Goal: Task Accomplishment & Management: Use online tool/utility

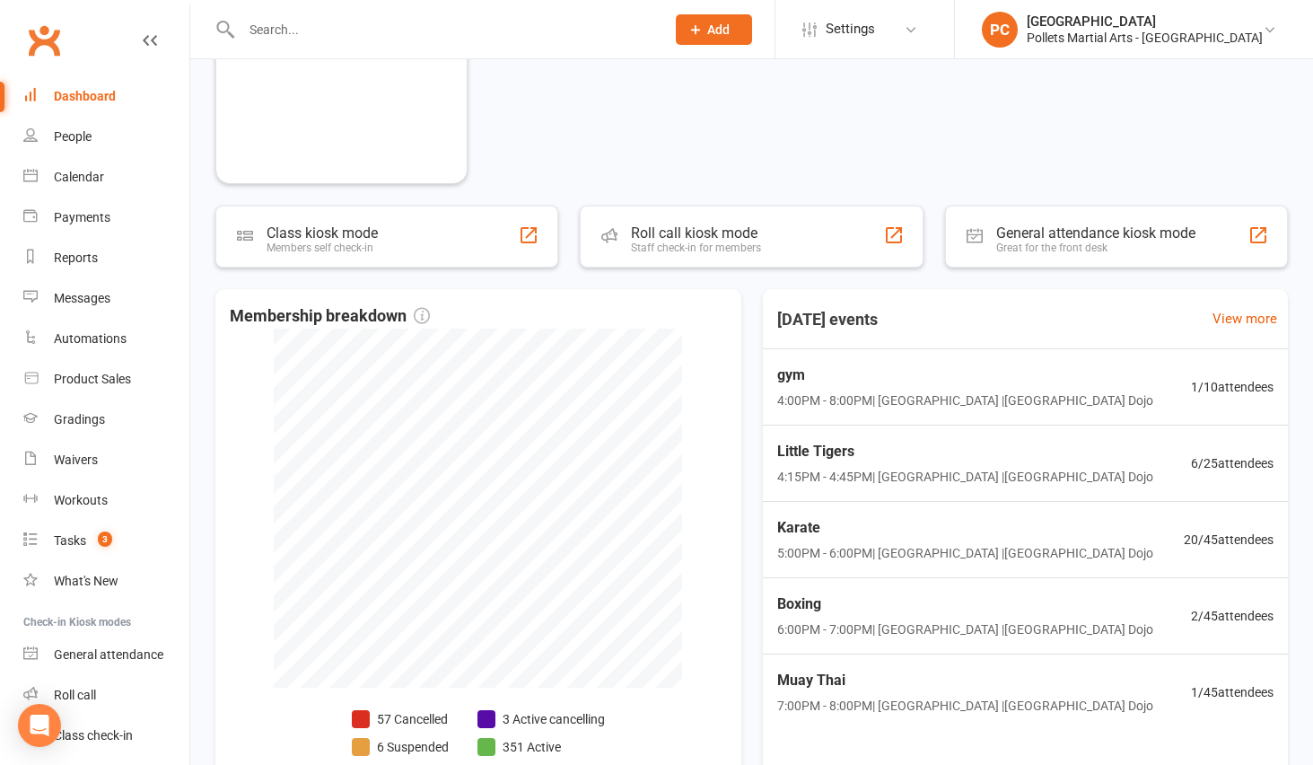
click at [72, 90] on div "Dashboard" at bounding box center [85, 96] width 62 height 14
click at [998, 451] on span "Little Tigers" at bounding box center [964, 451] width 382 height 23
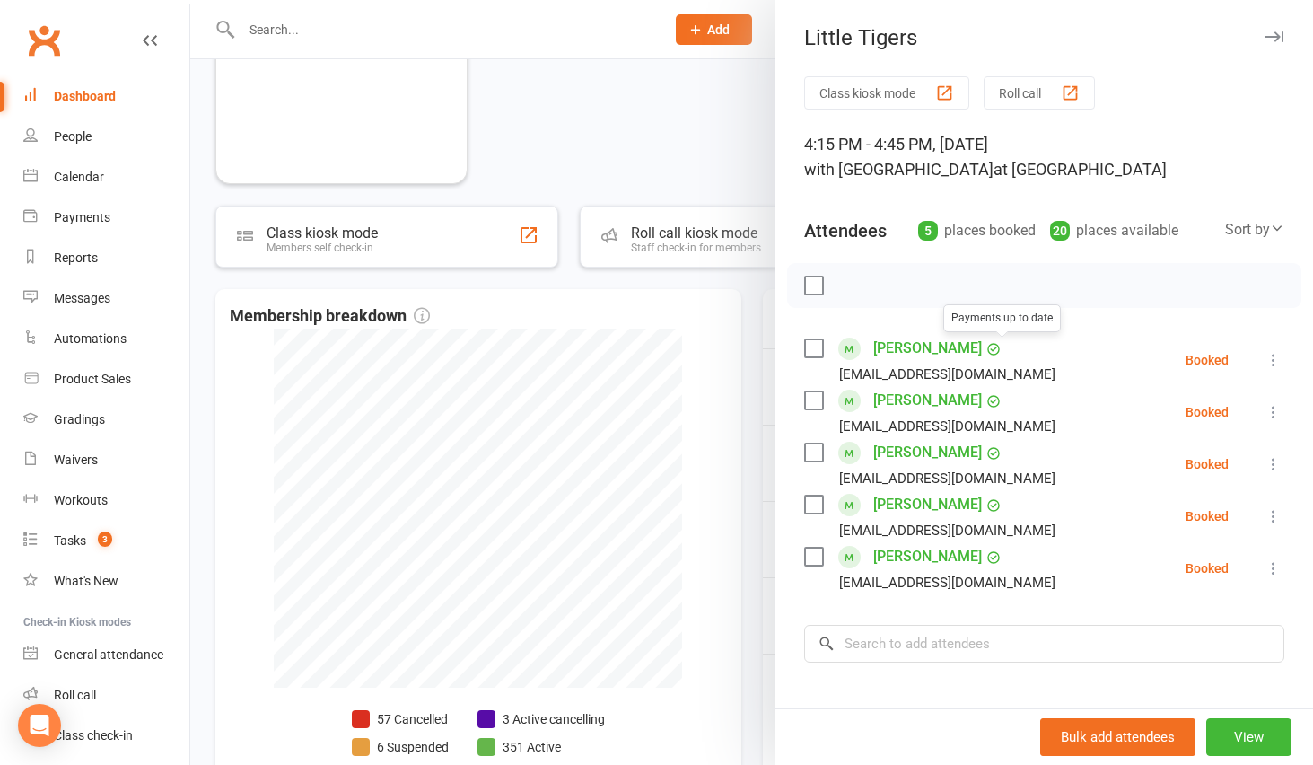
click at [904, 338] on link "Nathaniel Anthony" at bounding box center [928, 348] width 109 height 29
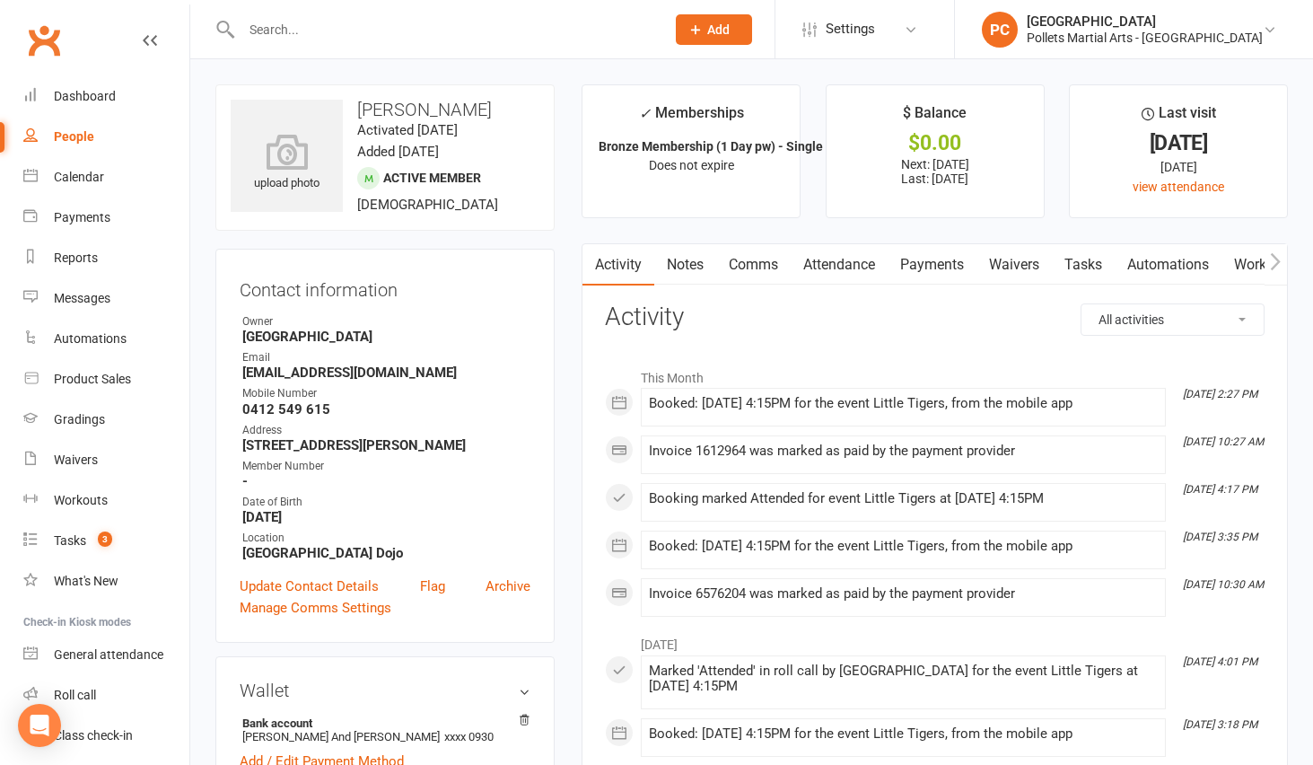
click at [57, 124] on link "People" at bounding box center [106, 137] width 166 height 40
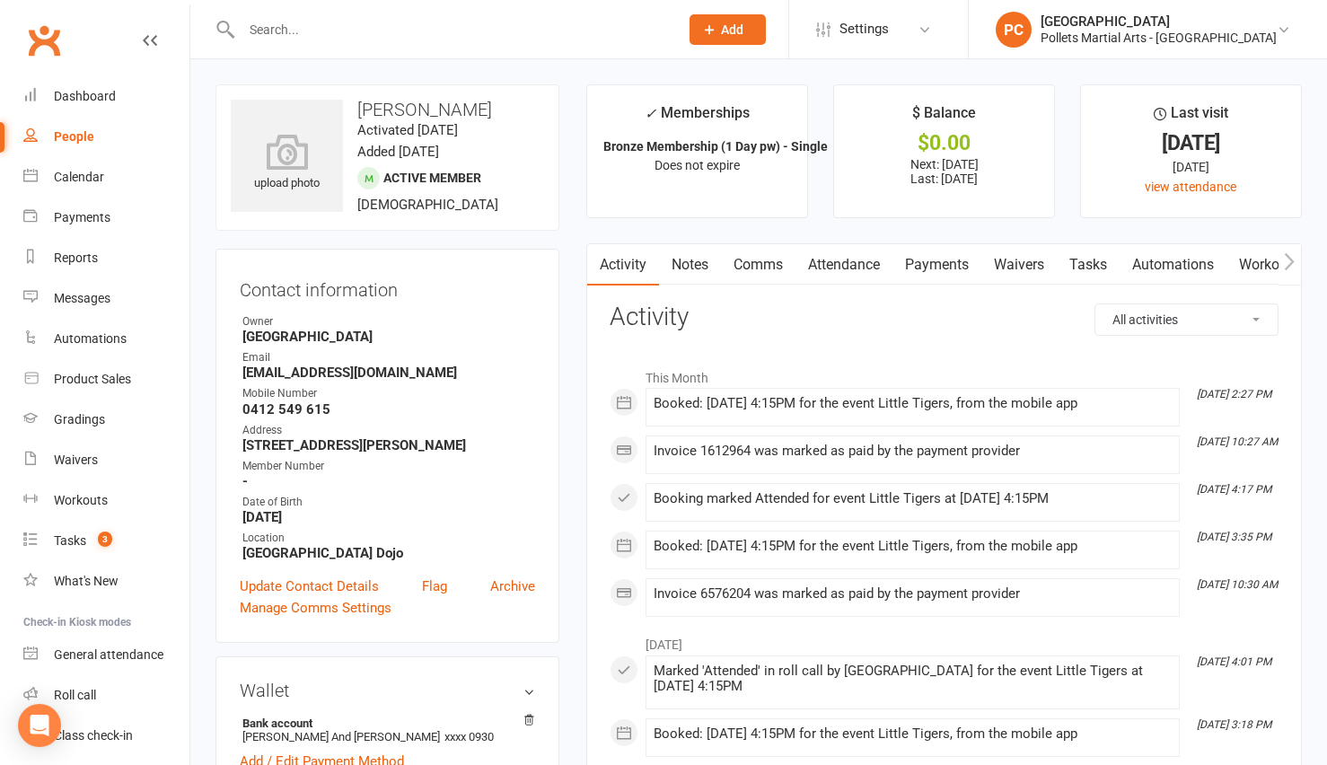
select select "100"
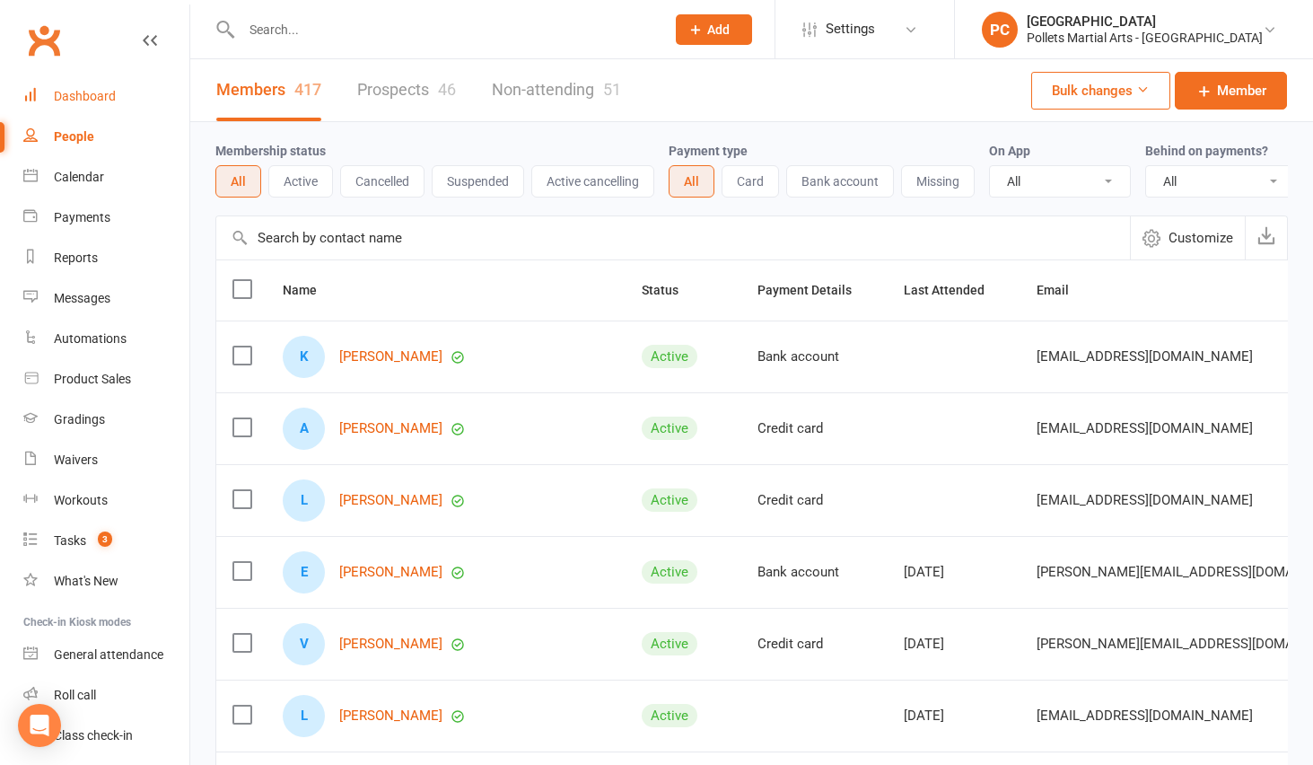
click at [75, 106] on link "Dashboard" at bounding box center [106, 96] width 166 height 40
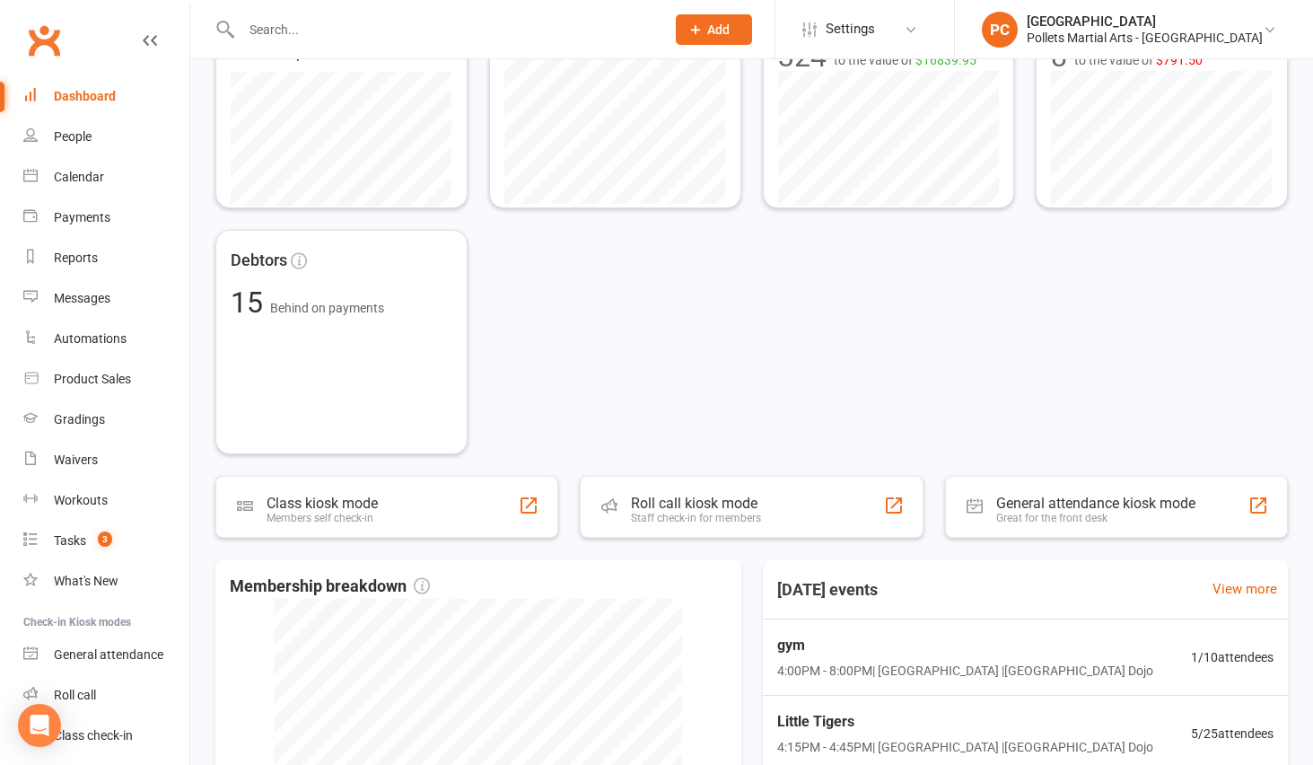
scroll to position [773, 0]
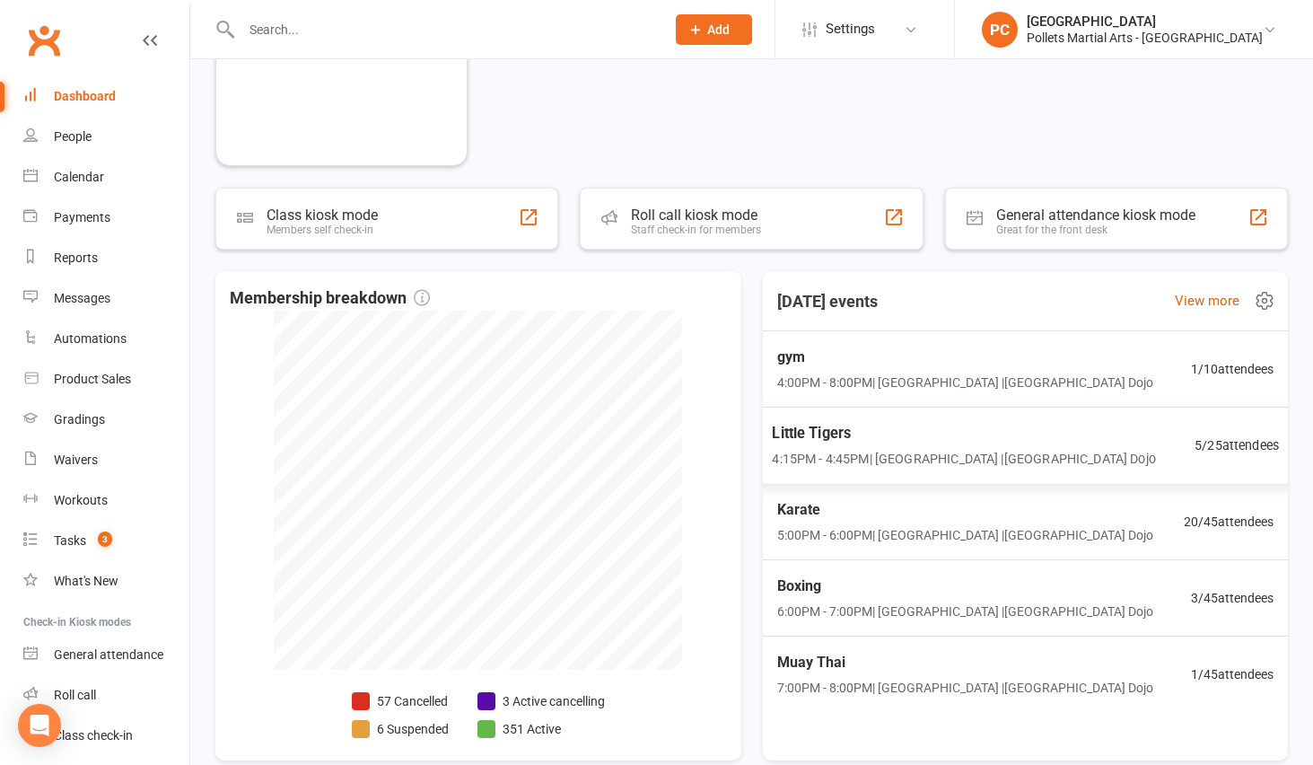
click at [917, 449] on span "4:15PM - 4:45PM | Pollets Castle Hill | Castle Hill Dojo" at bounding box center [963, 459] width 383 height 21
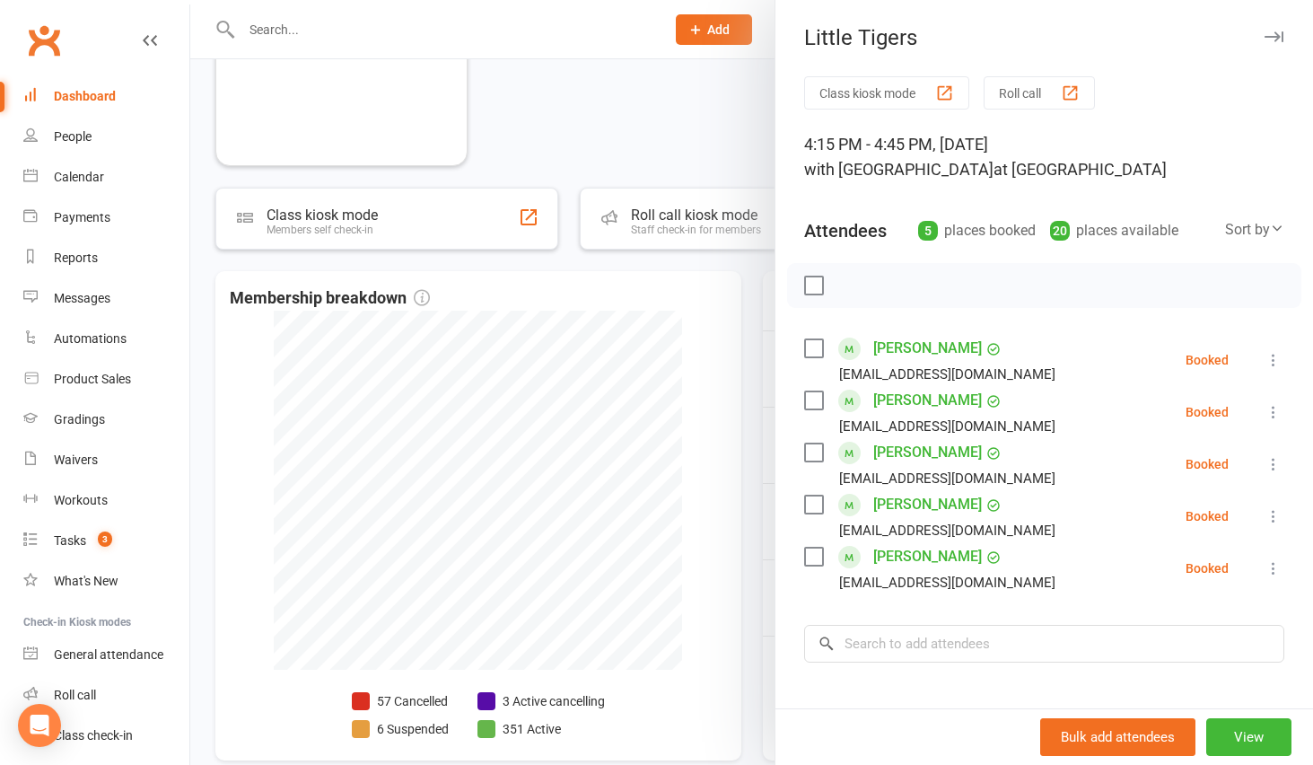
click at [911, 400] on link "[PERSON_NAME]" at bounding box center [928, 400] width 109 height 29
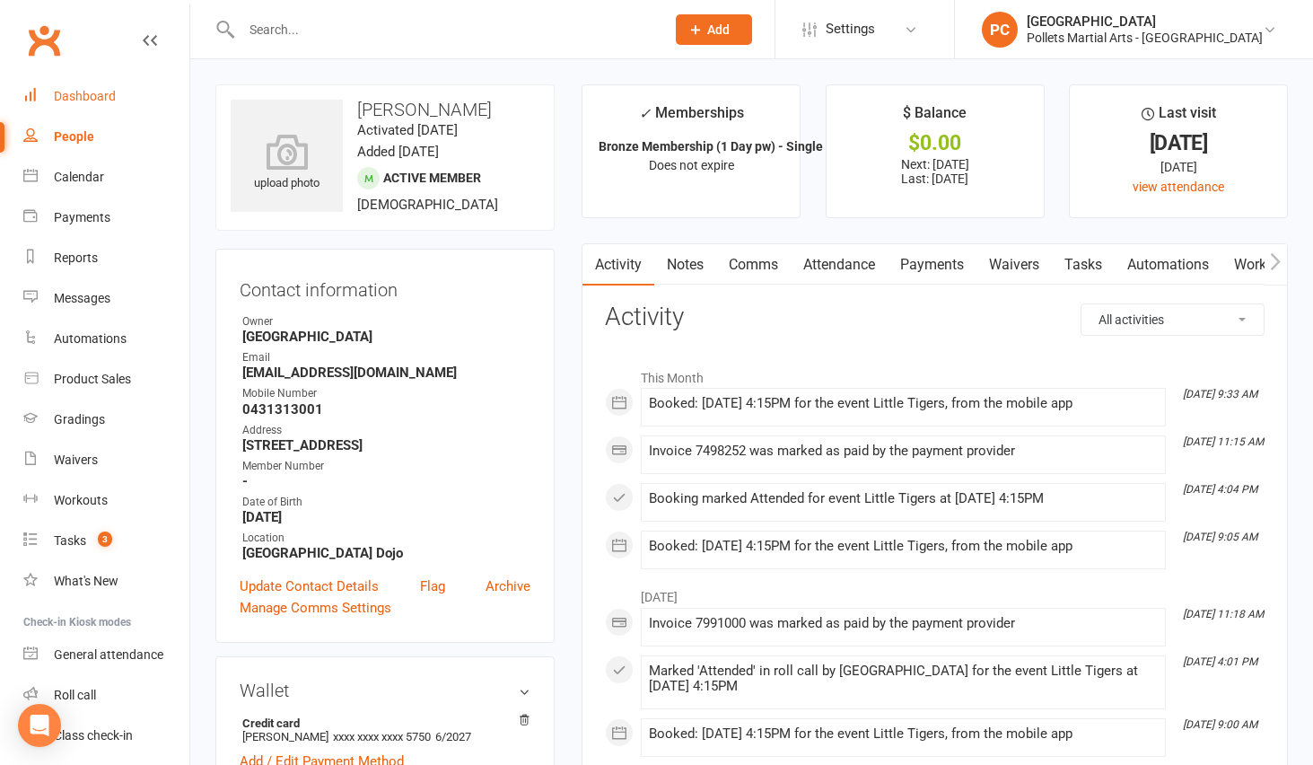
click at [121, 102] on link "Dashboard" at bounding box center [106, 96] width 166 height 40
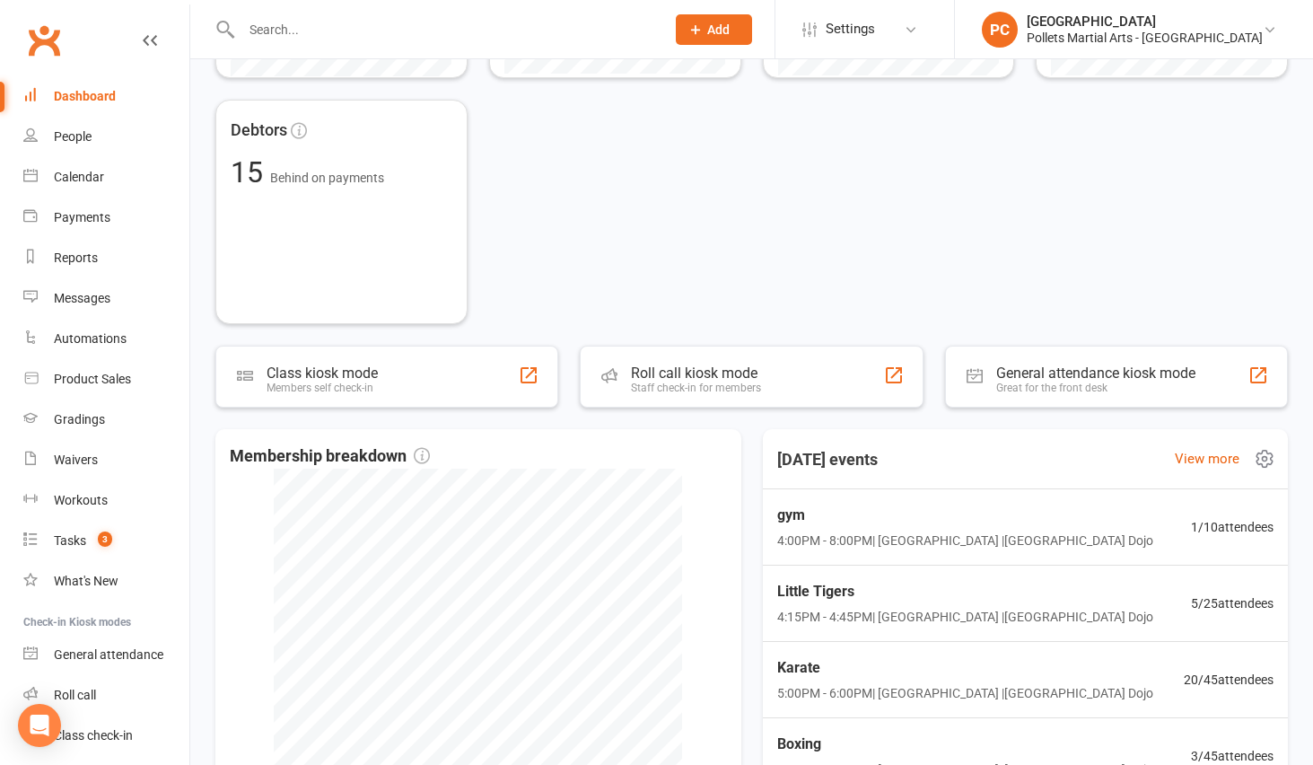
scroll to position [863, 0]
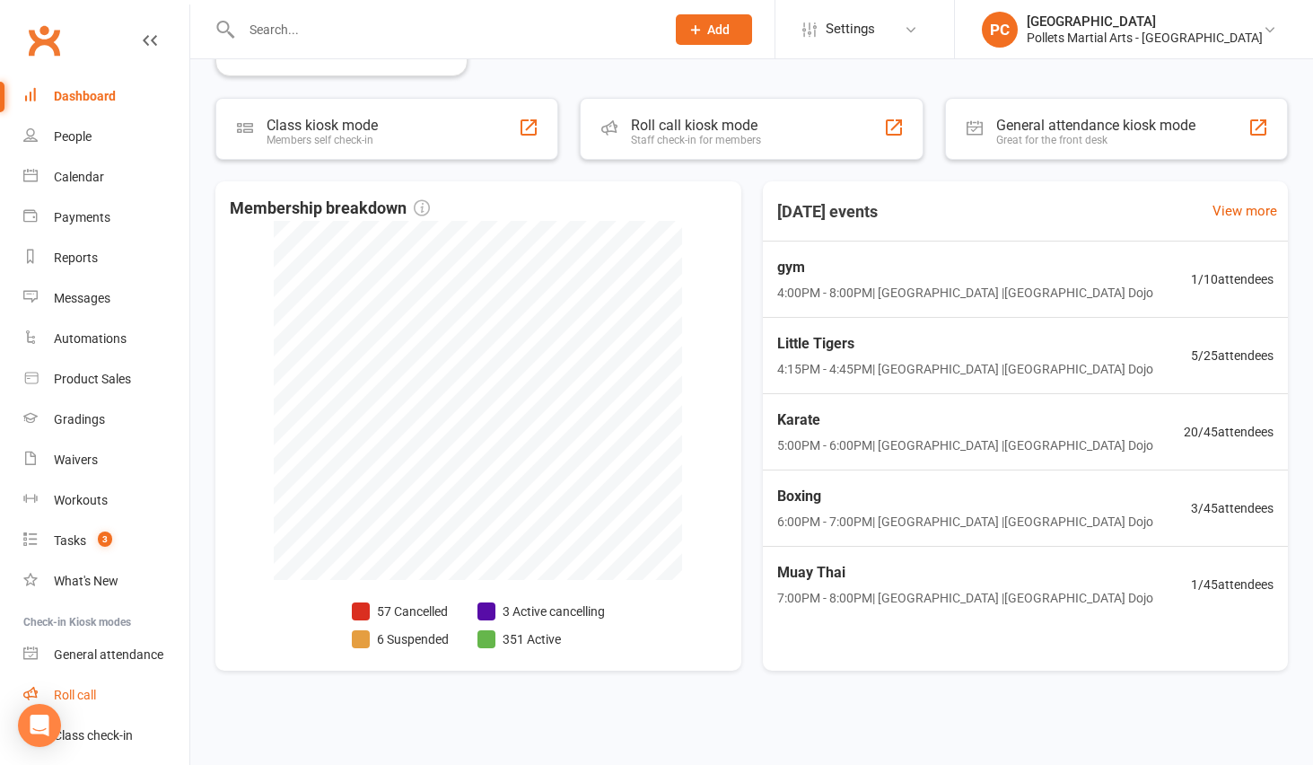
click at [66, 695] on div "Roll call" at bounding box center [75, 695] width 42 height 14
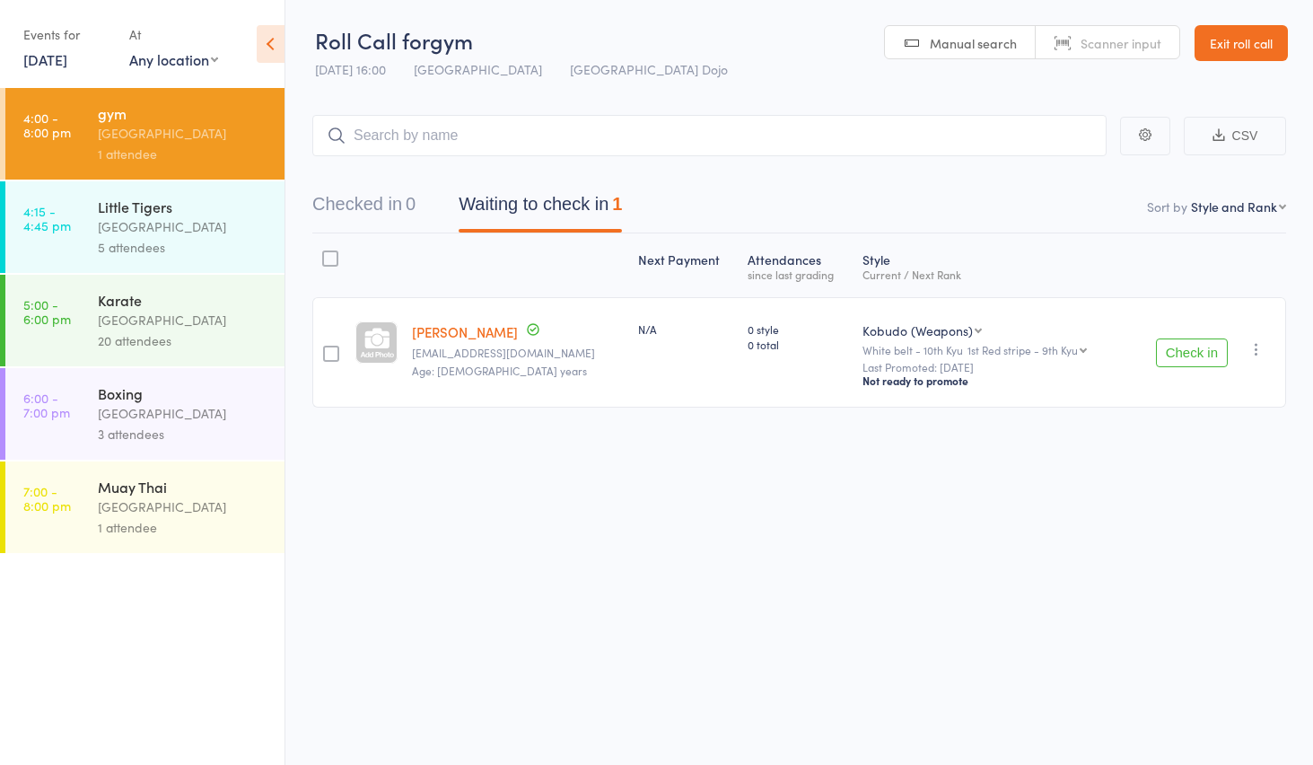
click at [165, 218] on div "[GEOGRAPHIC_DATA]" at bounding box center [183, 226] width 171 height 21
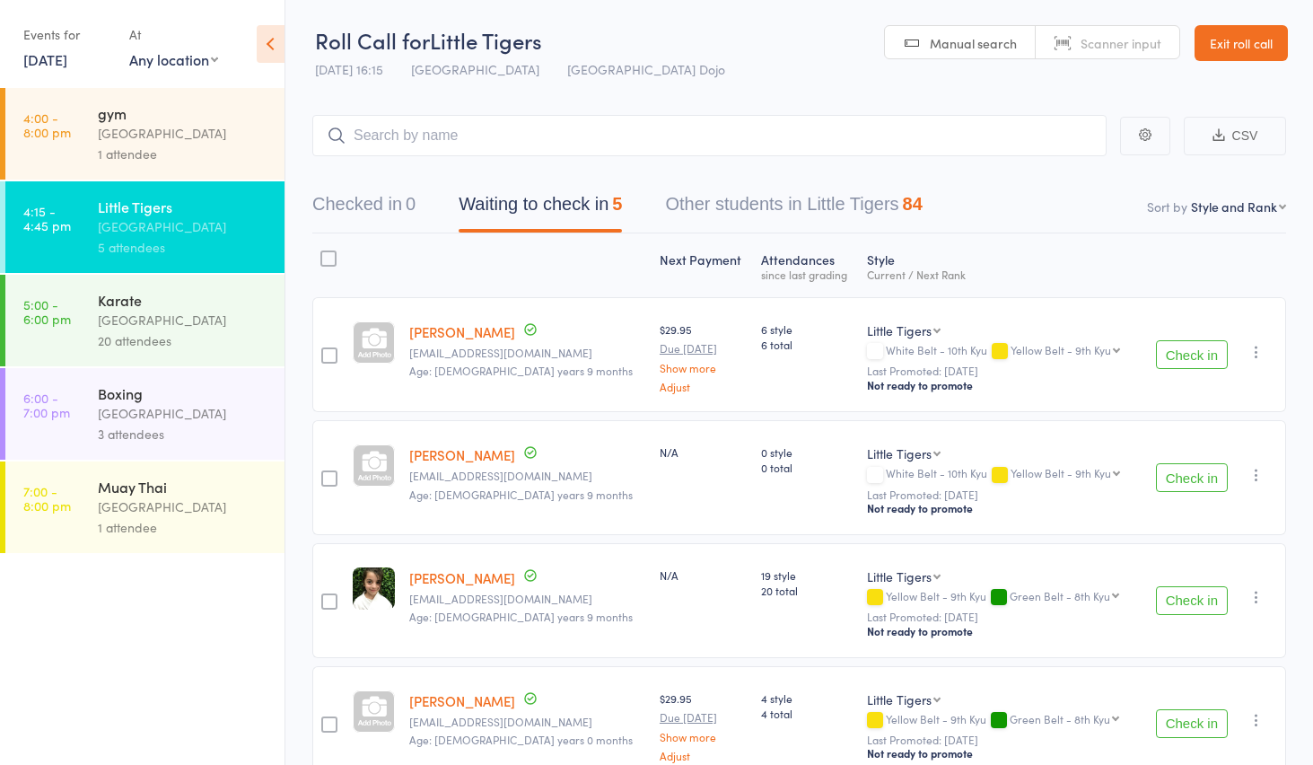
click at [157, 149] on div "1 attendee" at bounding box center [183, 154] width 171 height 21
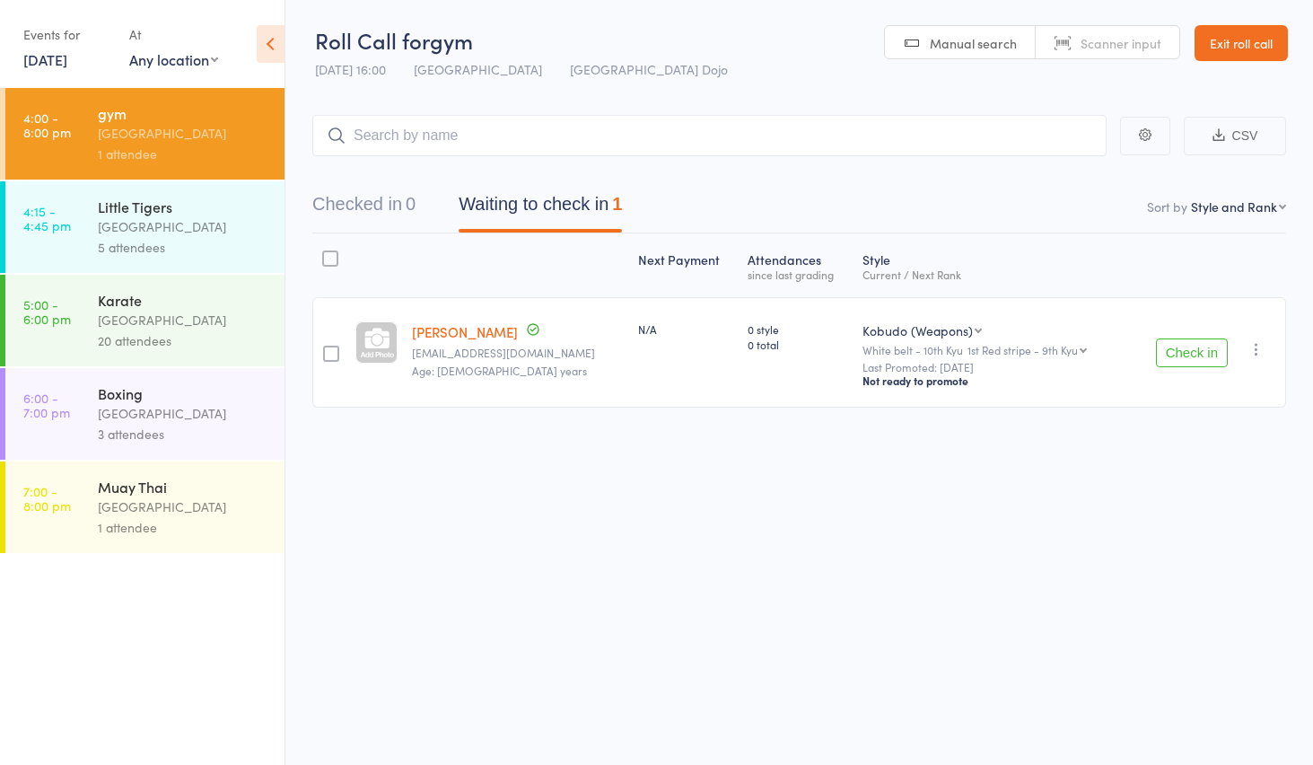
click at [496, 334] on link "[PERSON_NAME]" at bounding box center [465, 331] width 106 height 19
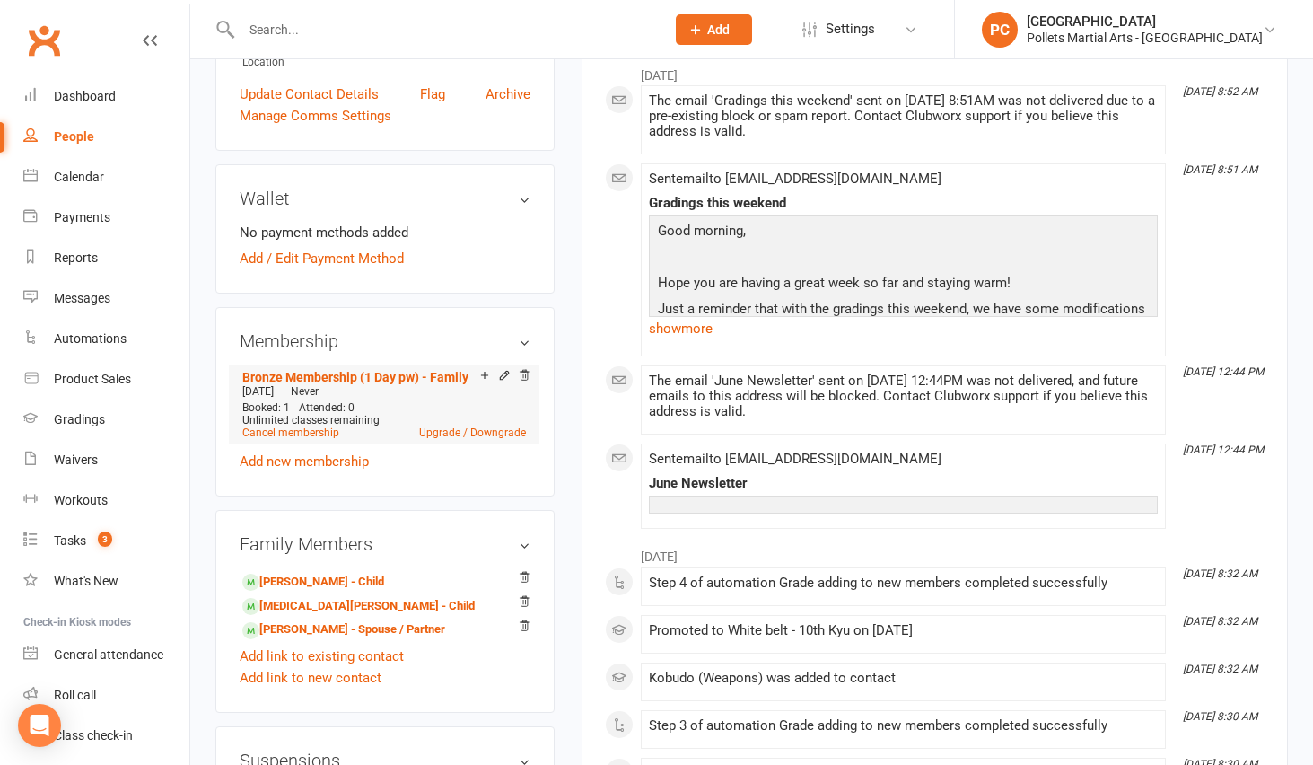
scroll to position [231, 0]
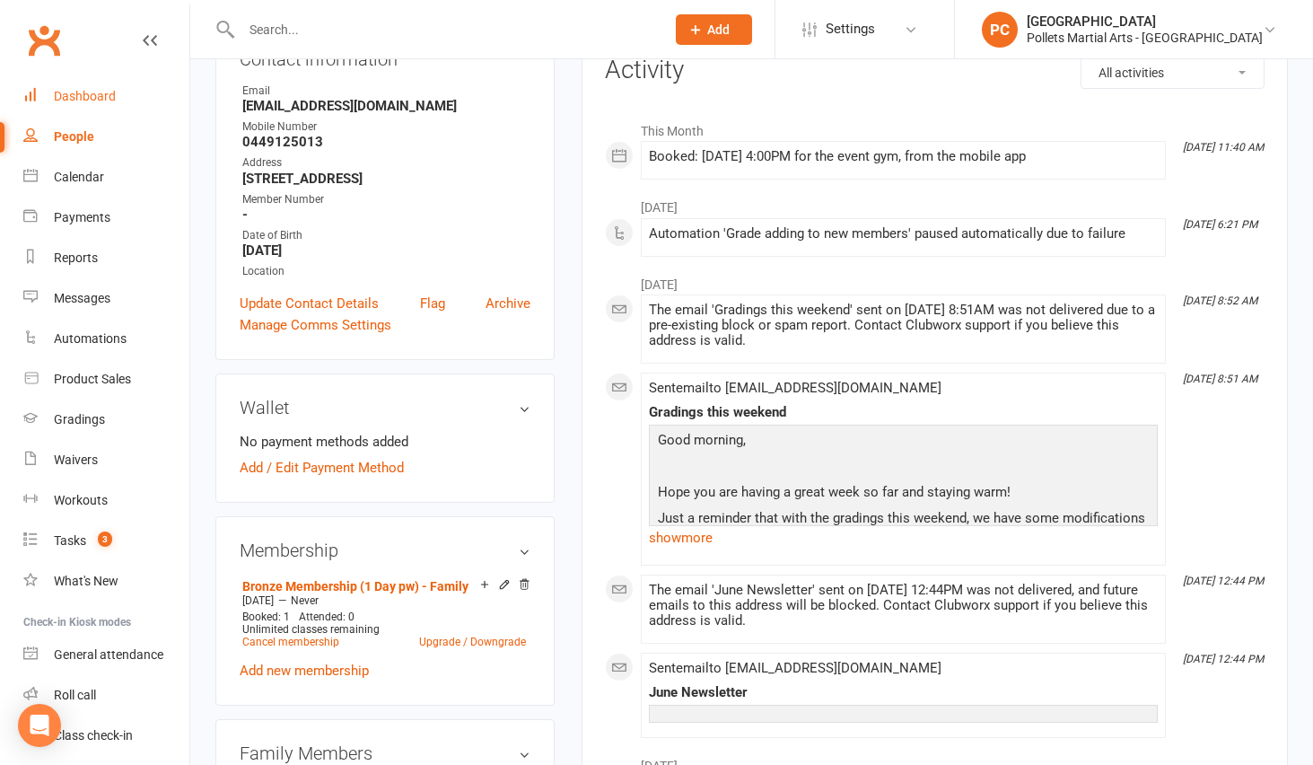
click at [95, 100] on div "Dashboard" at bounding box center [85, 96] width 62 height 14
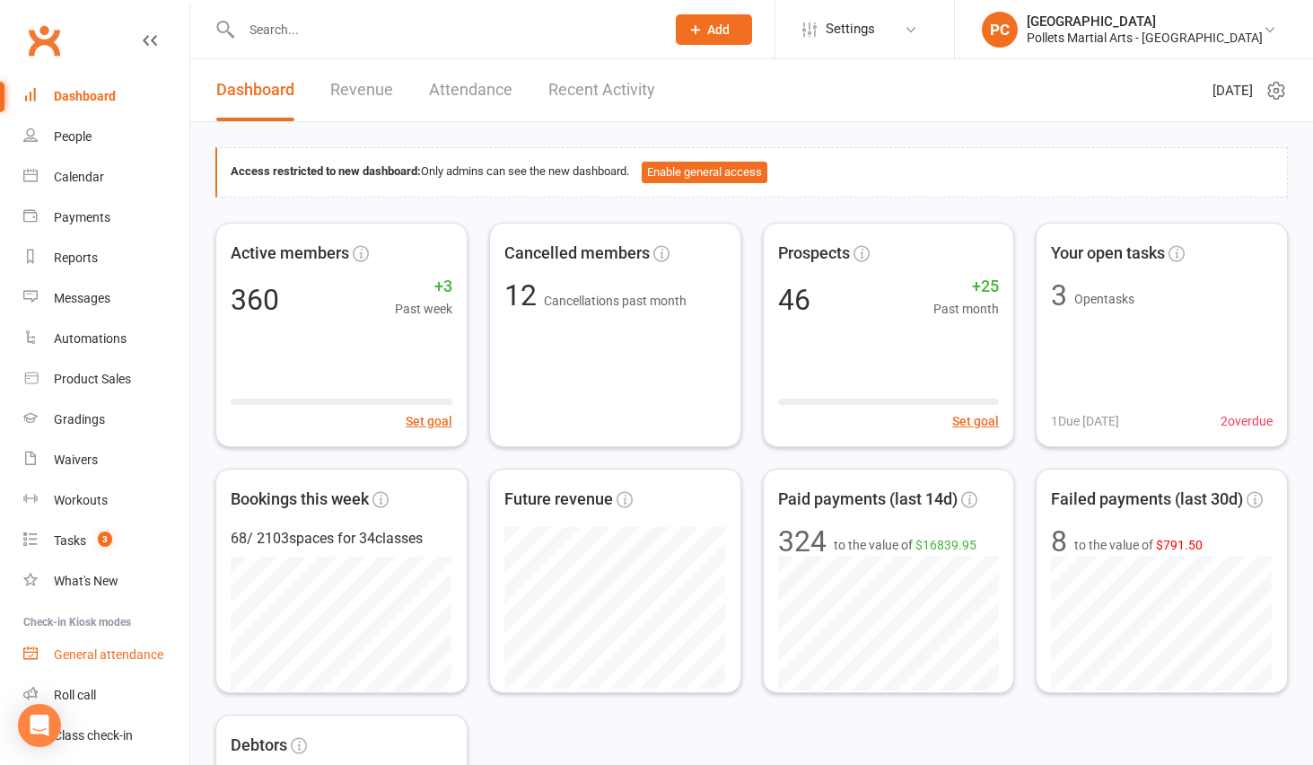
scroll to position [58, 0]
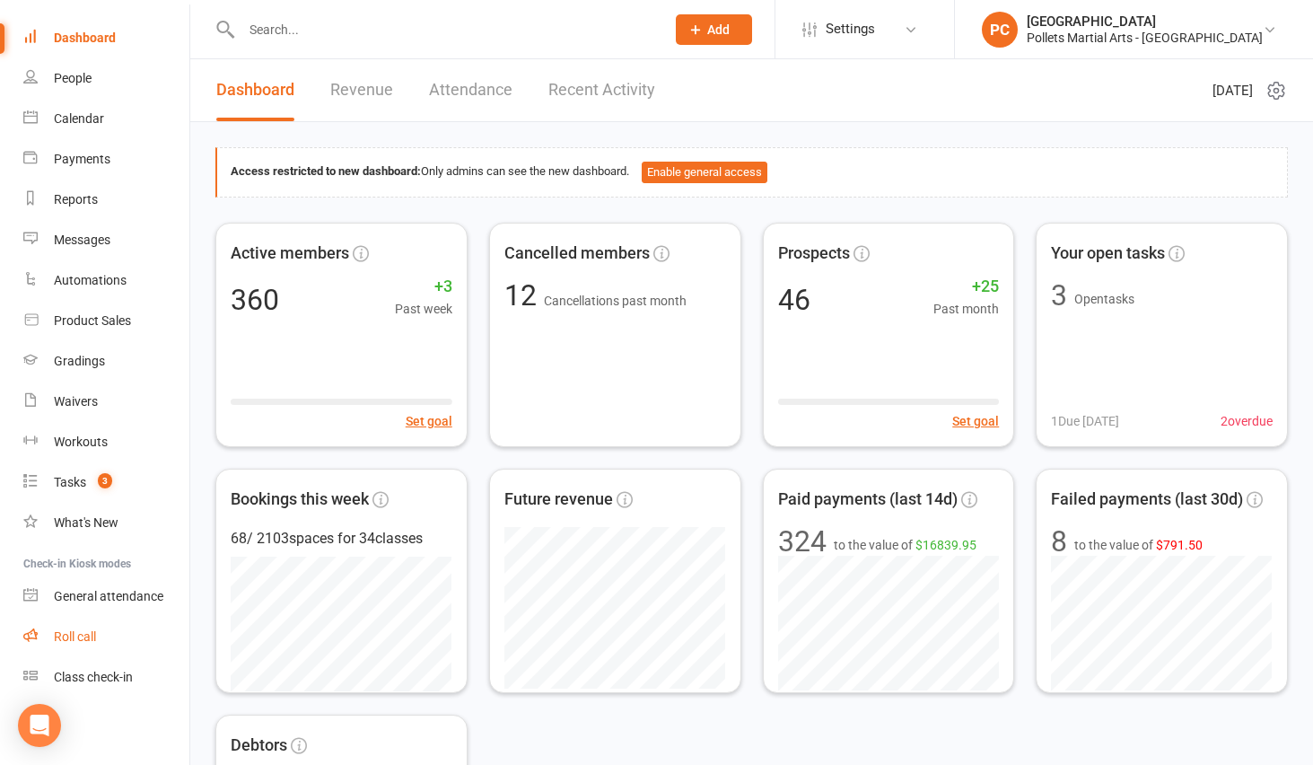
click at [79, 645] on link "Roll call" at bounding box center [106, 637] width 166 height 40
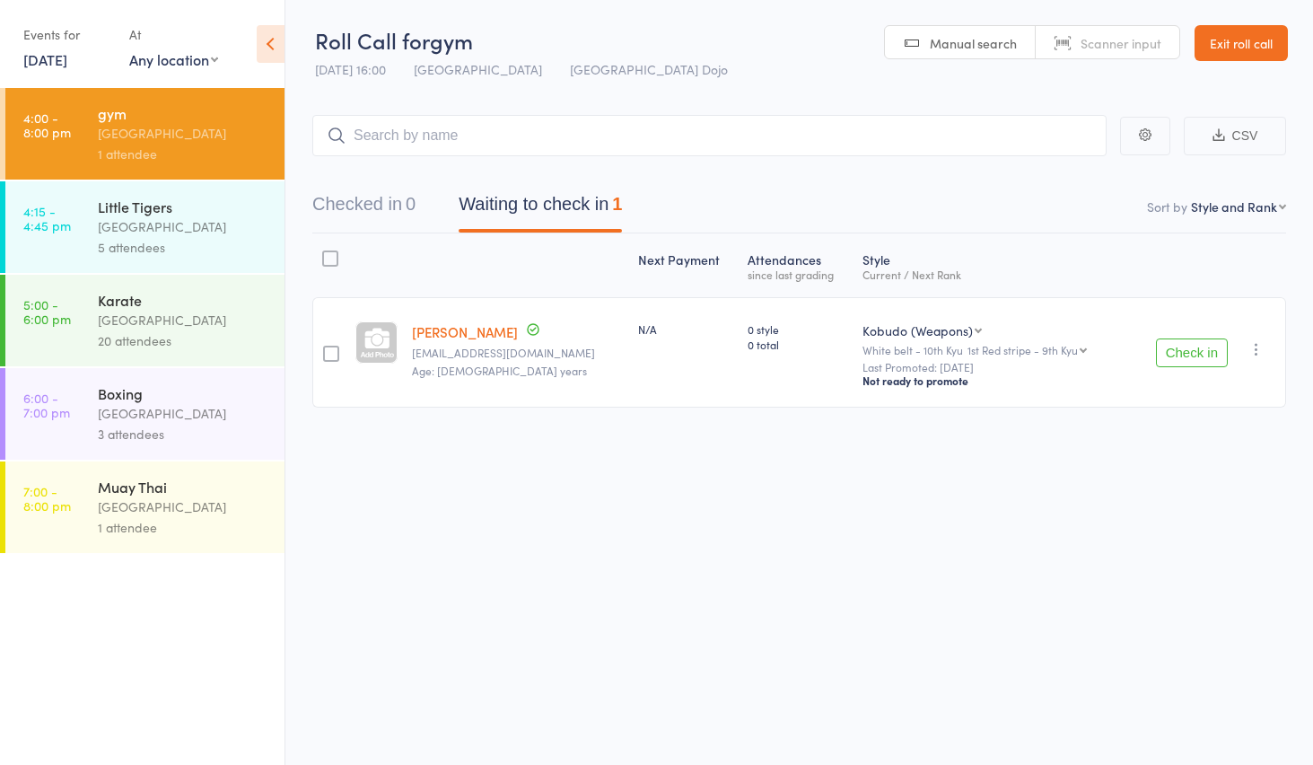
click at [179, 226] on div "[GEOGRAPHIC_DATA]" at bounding box center [183, 226] width 171 height 21
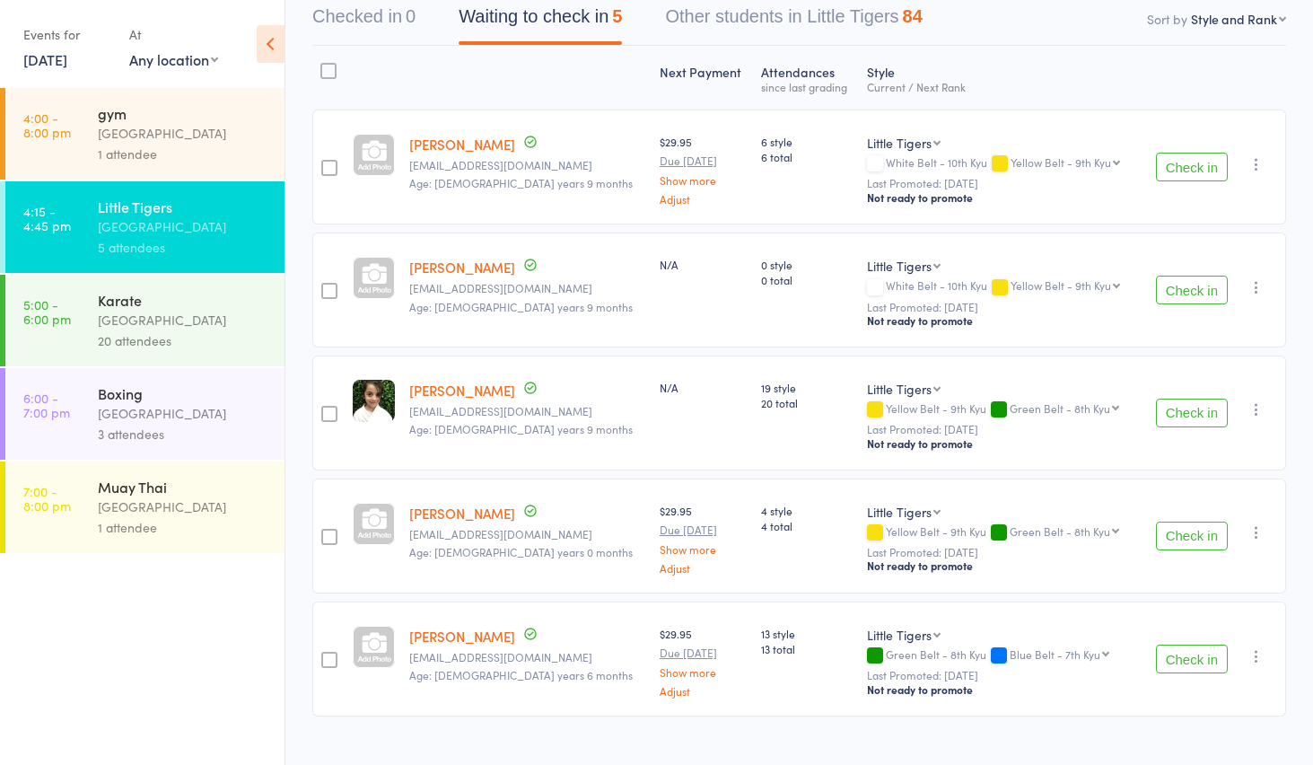
scroll to position [211, 0]
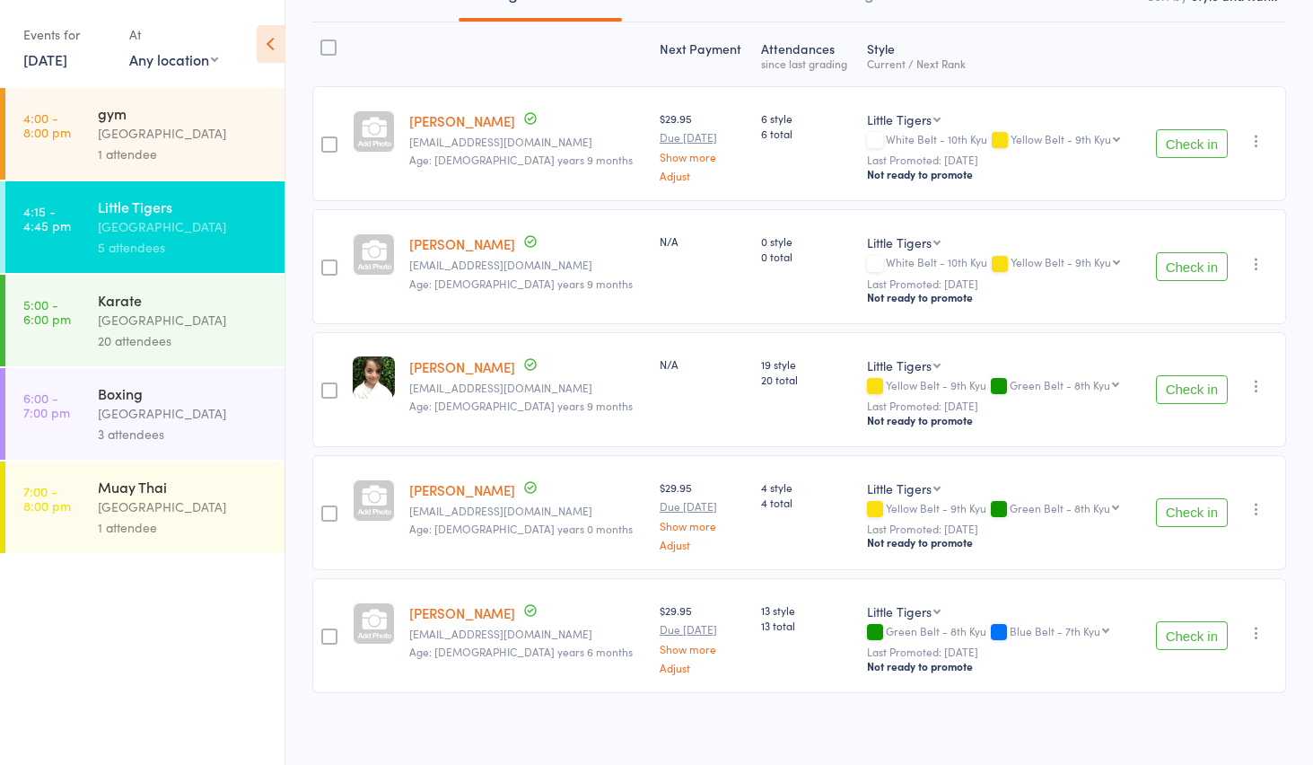
click at [225, 321] on div "[GEOGRAPHIC_DATA]" at bounding box center [183, 320] width 171 height 21
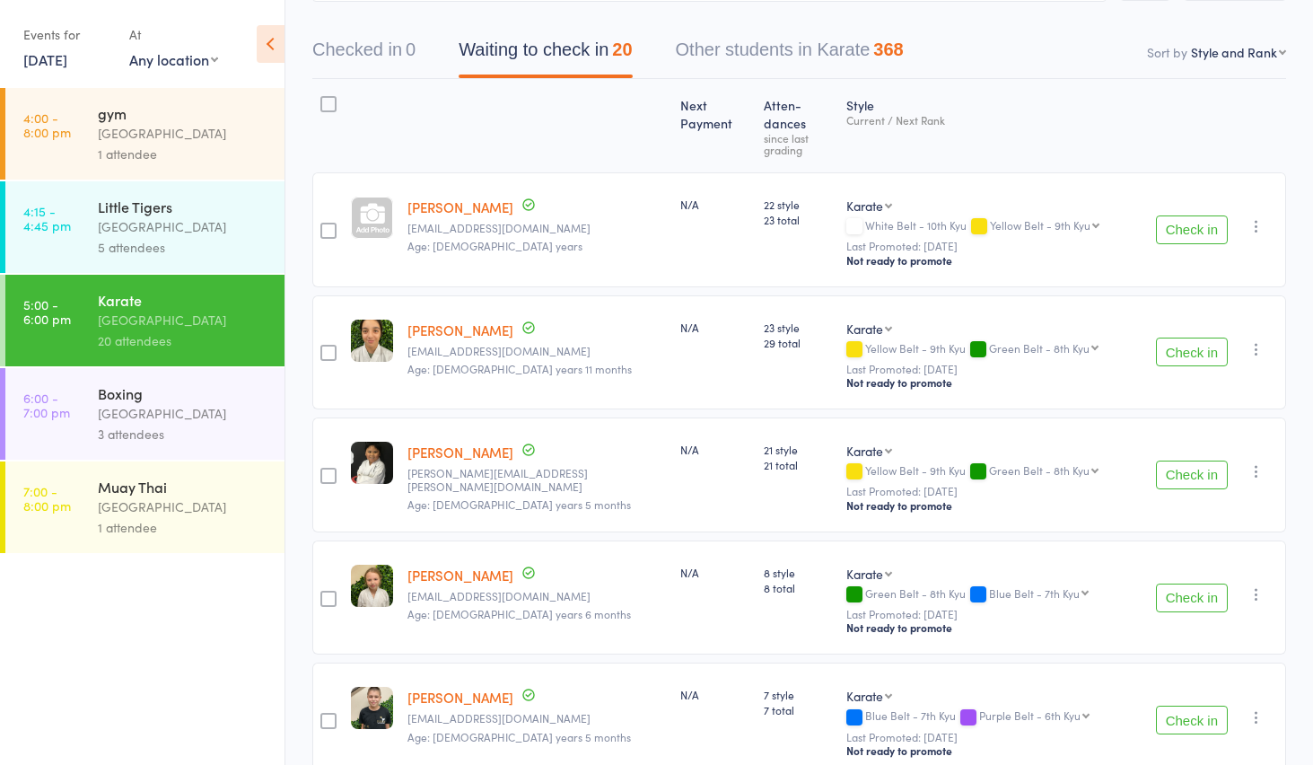
scroll to position [62, 0]
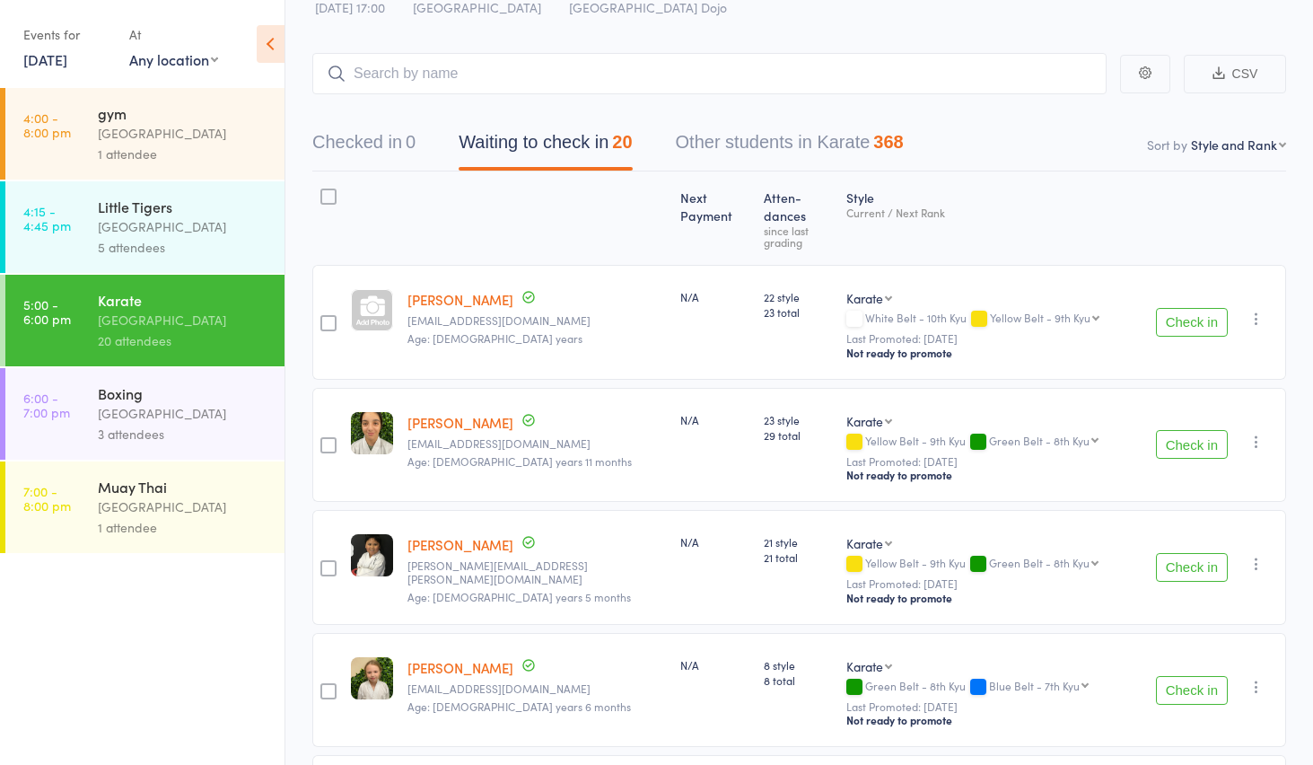
click at [1243, 142] on select "First name Last name Birthday today? Behind on payments? Check in time Next pay…" at bounding box center [1238, 145] width 95 height 18
click at [1192, 136] on select "First name Last name Birthday today? Behind on payments? Check in time Next pay…" at bounding box center [1238, 145] width 95 height 18
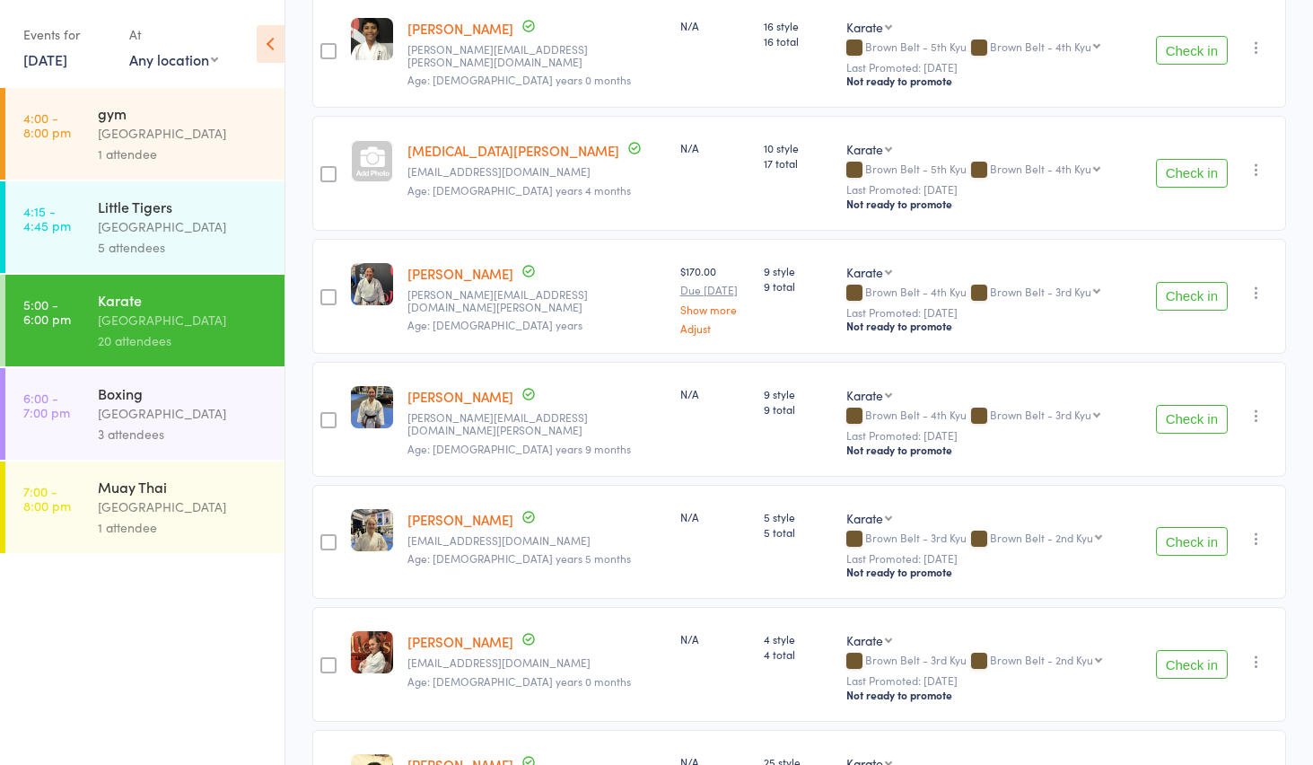
scroll to position [1696, 0]
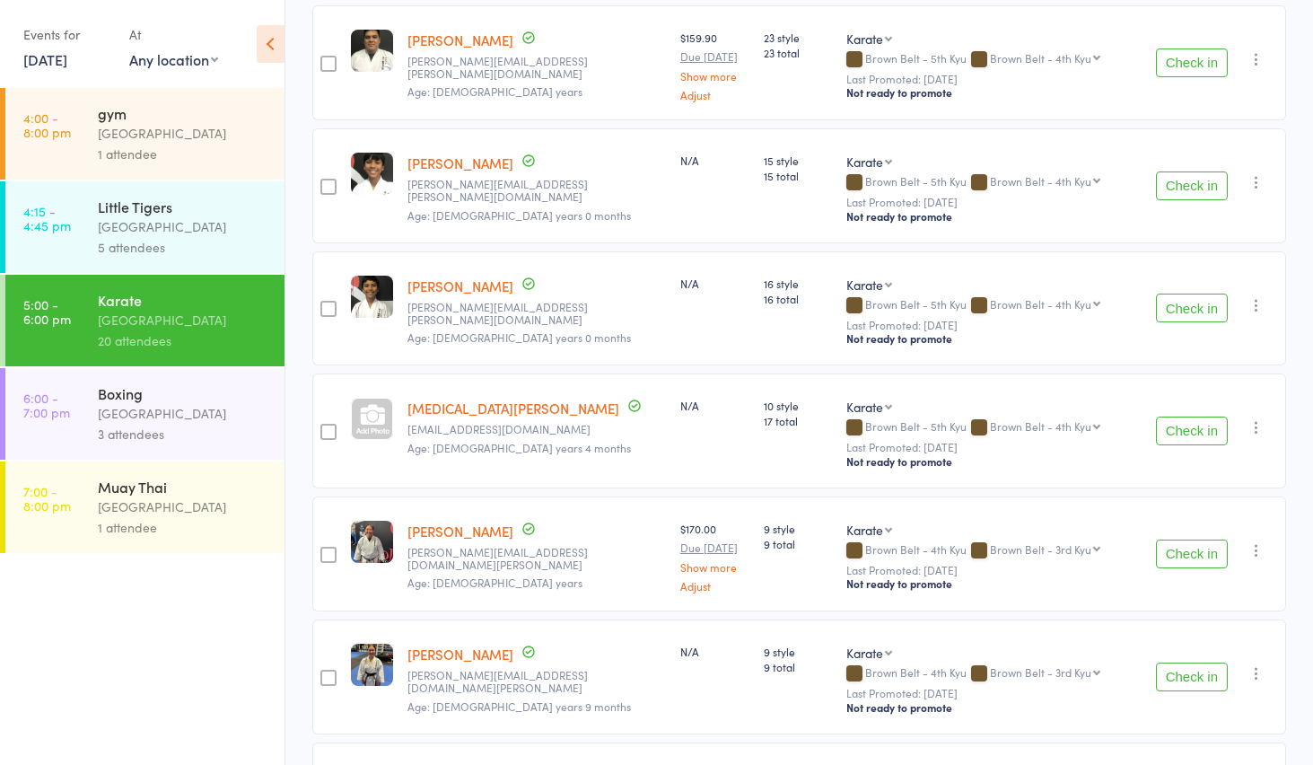
click at [155, 442] on div "3 attendees" at bounding box center [183, 434] width 171 height 21
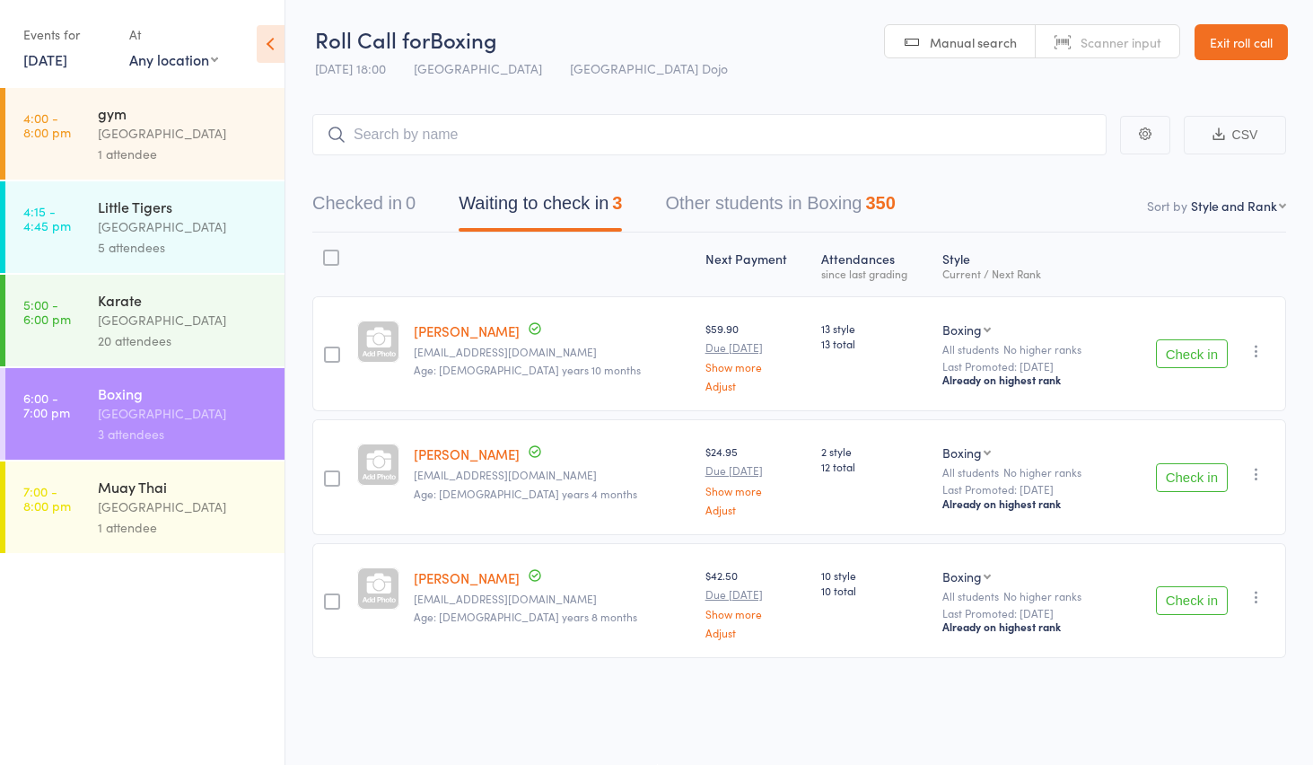
click at [213, 514] on div "[GEOGRAPHIC_DATA]" at bounding box center [183, 506] width 171 height 21
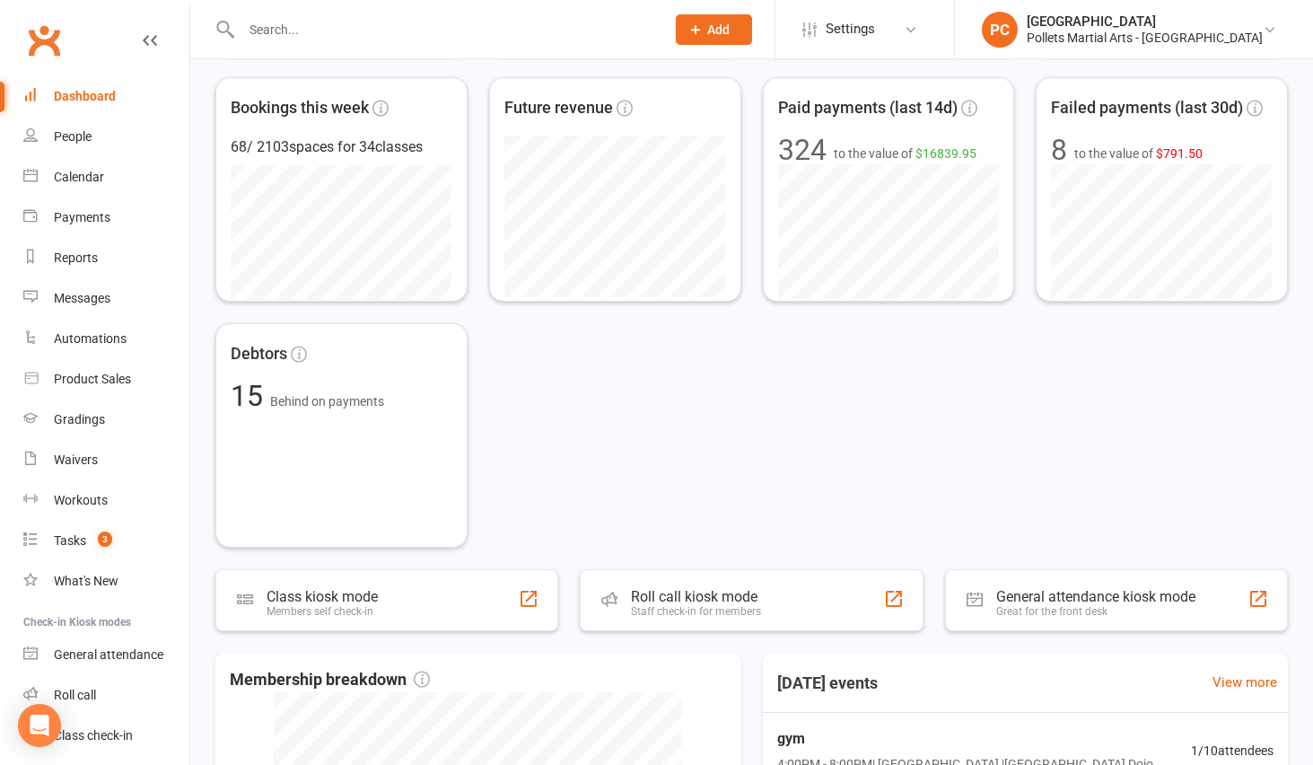
scroll to position [863, 0]
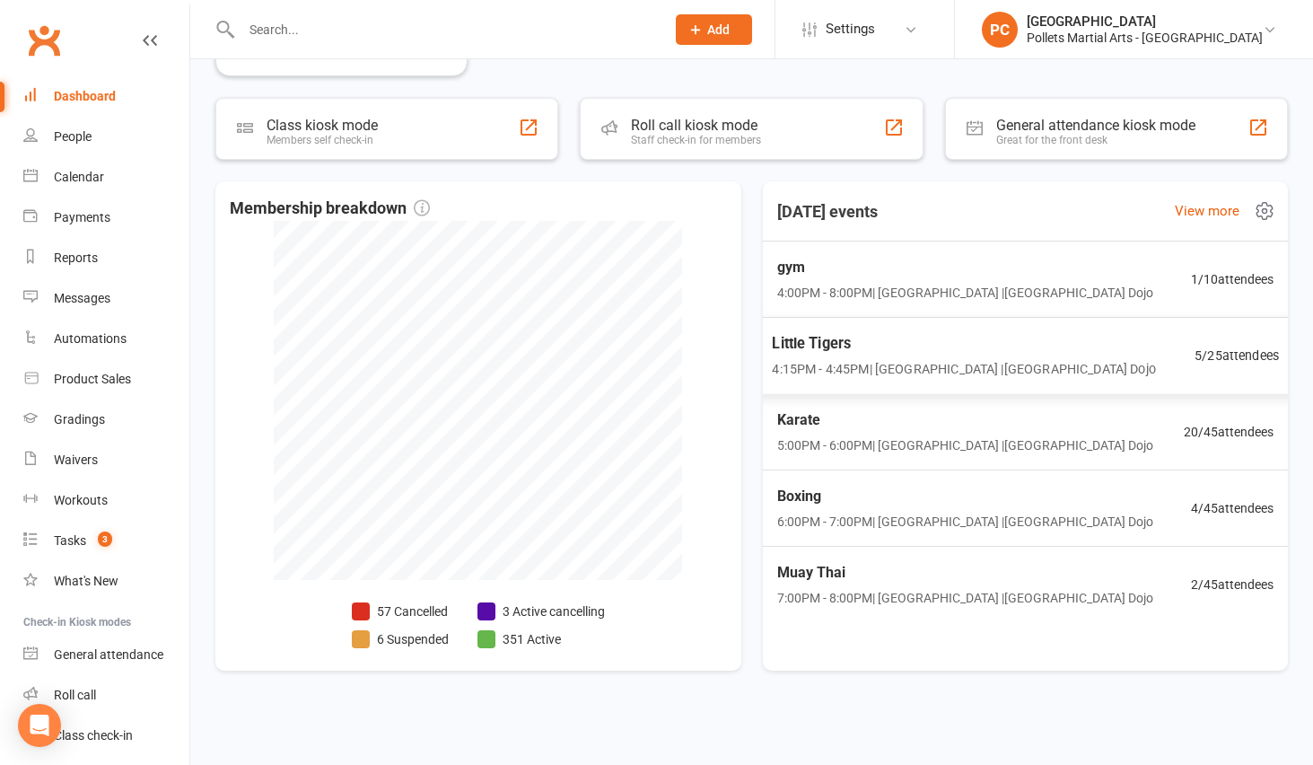
click at [1082, 340] on div "Little Tigers 4:15PM - 4:45PM | [GEOGRAPHIC_DATA] | [GEOGRAPHIC_DATA] Dojo 5 / …" at bounding box center [1025, 356] width 551 height 78
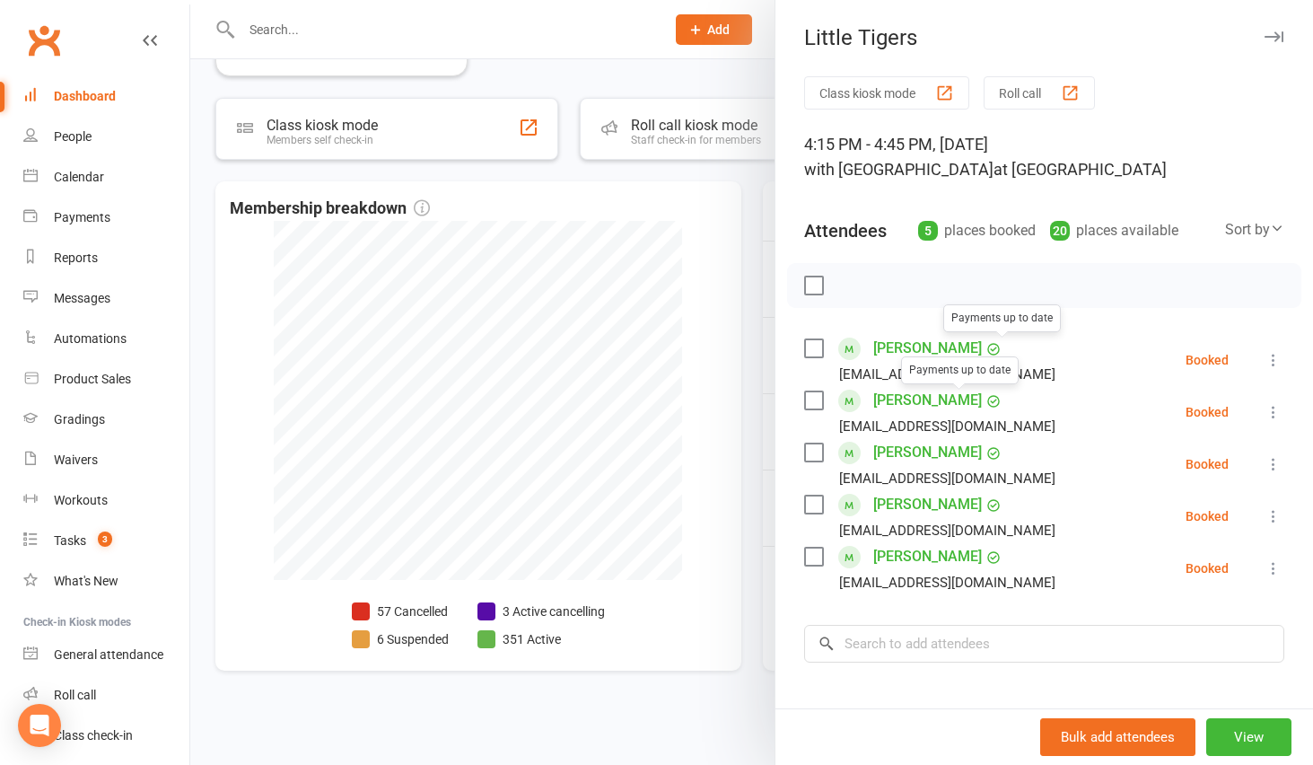
click at [924, 400] on link "[PERSON_NAME]" at bounding box center [928, 400] width 109 height 29
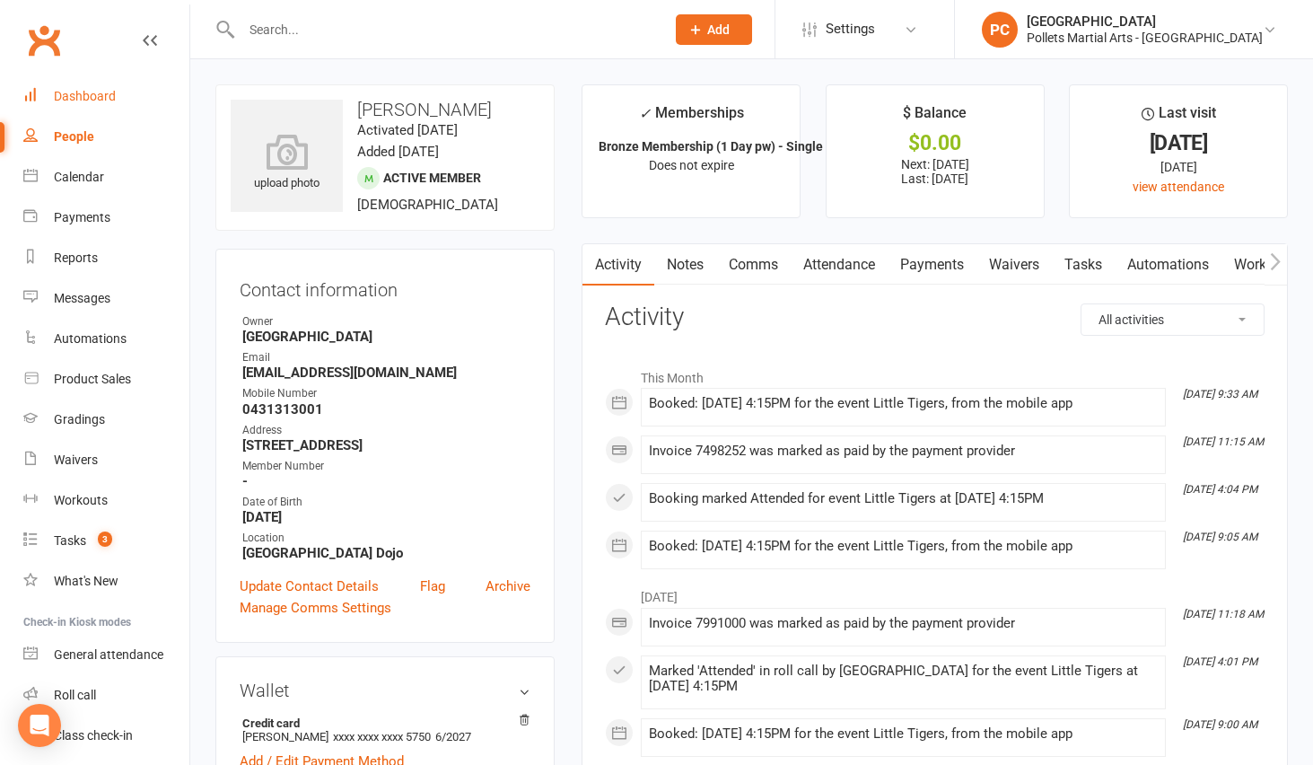
click at [116, 88] on link "Dashboard" at bounding box center [106, 96] width 166 height 40
